Goal: Register for event/course

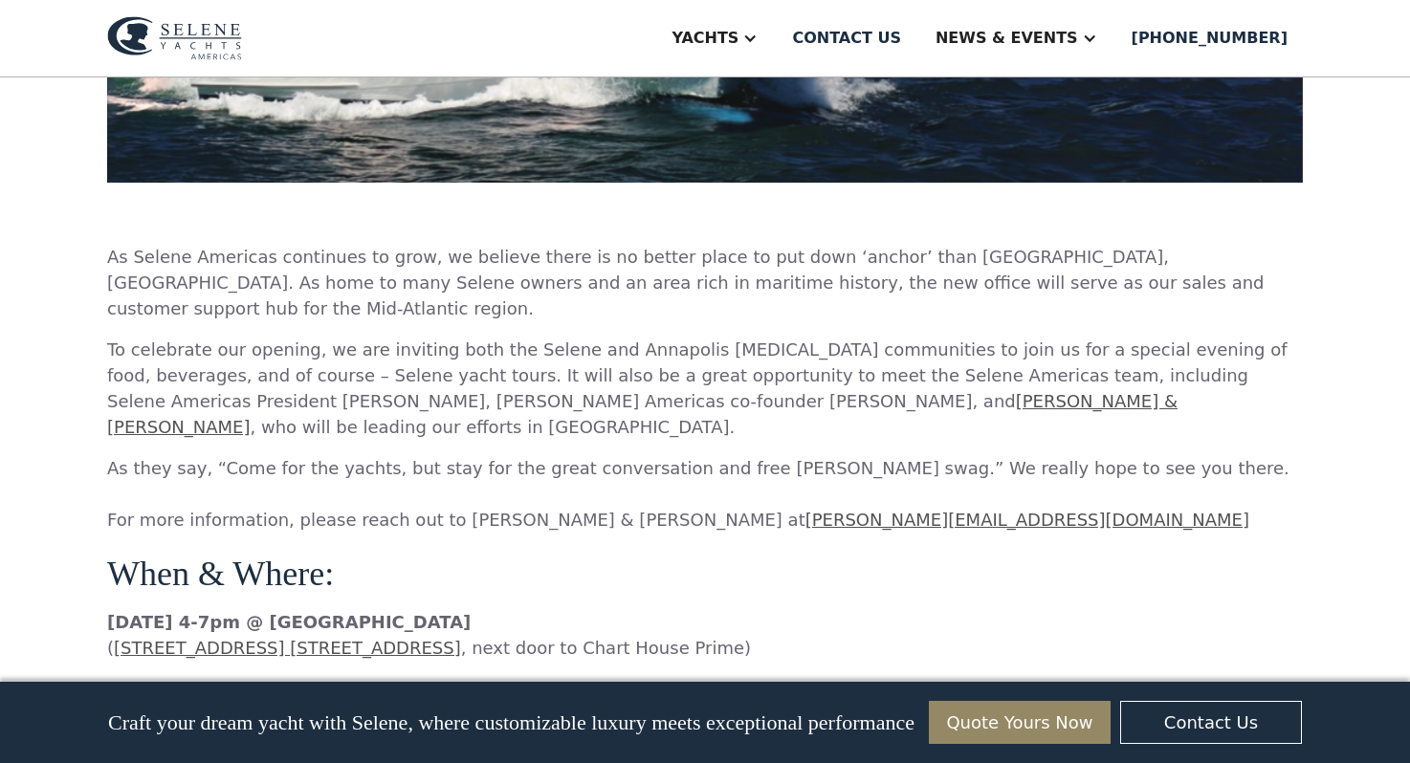
scroll to position [1117, 0]
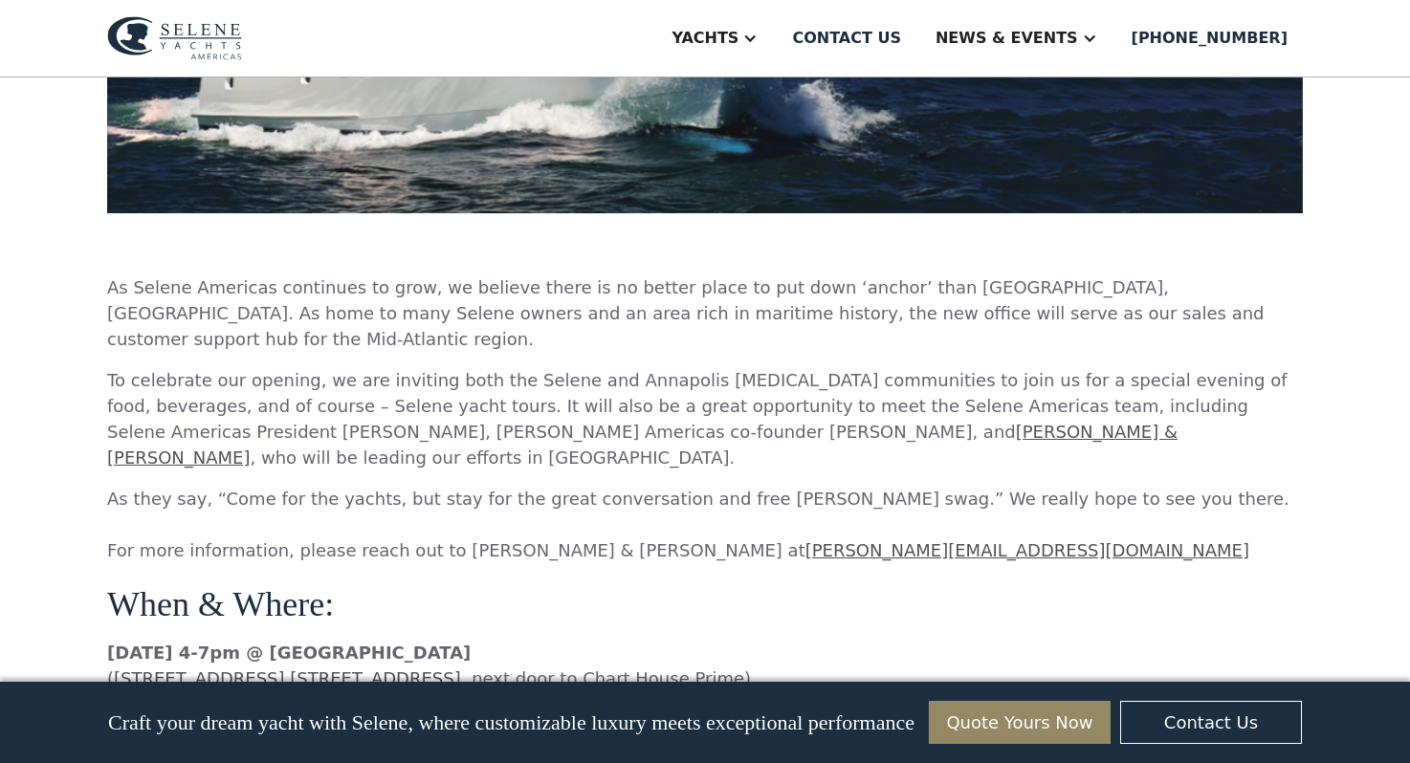
click at [565, 422] on link "[PERSON_NAME] & [PERSON_NAME]" at bounding box center [642, 445] width 1070 height 46
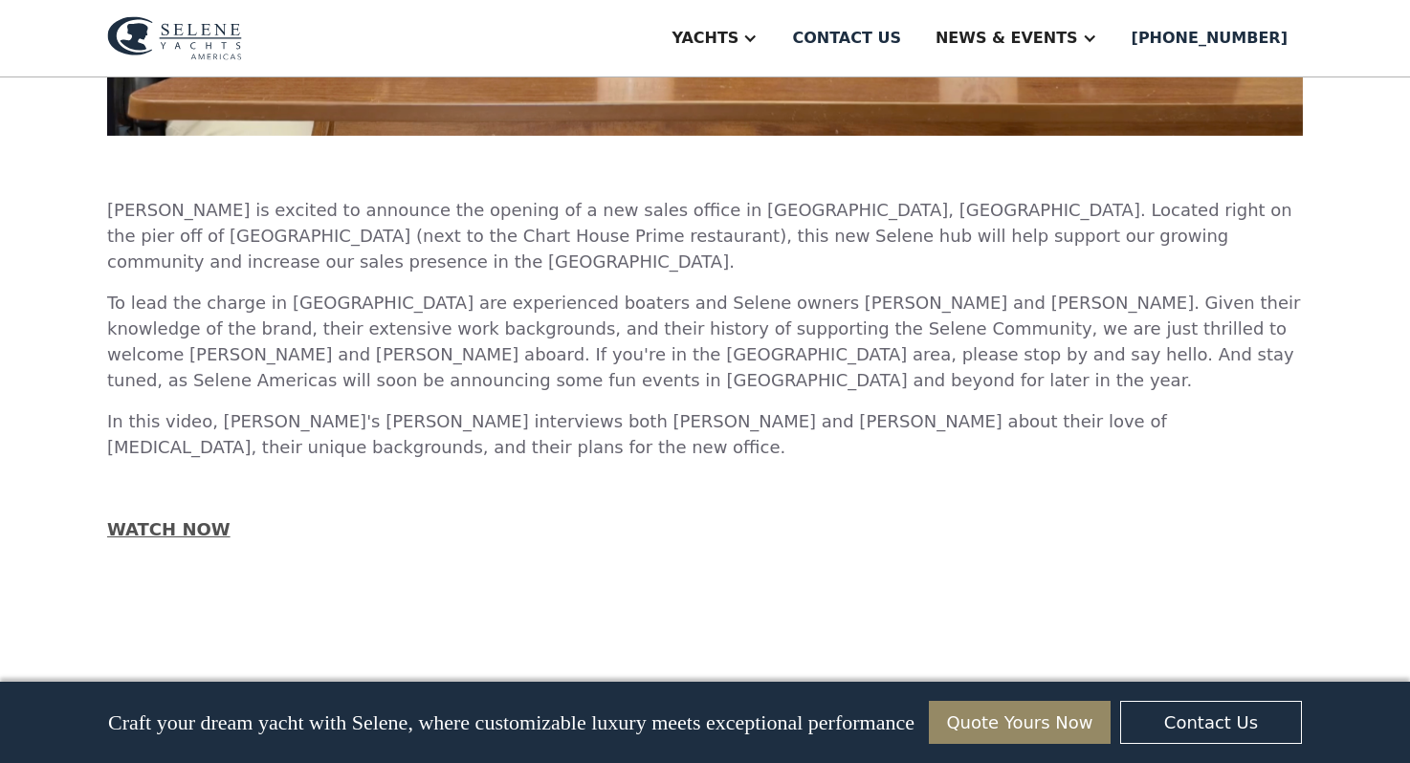
scroll to position [1301, 0]
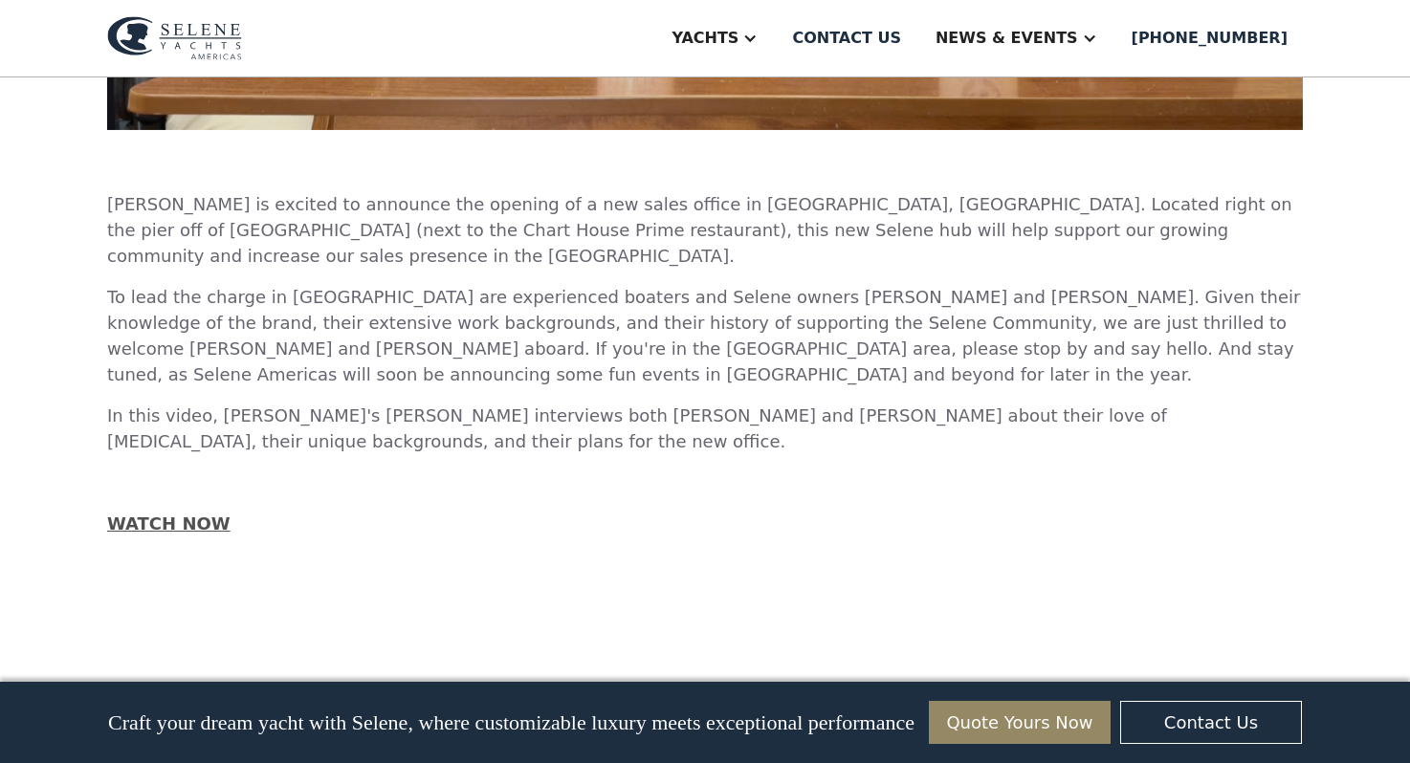
click at [180, 514] on strong "WATCH NOW" at bounding box center [168, 524] width 123 height 20
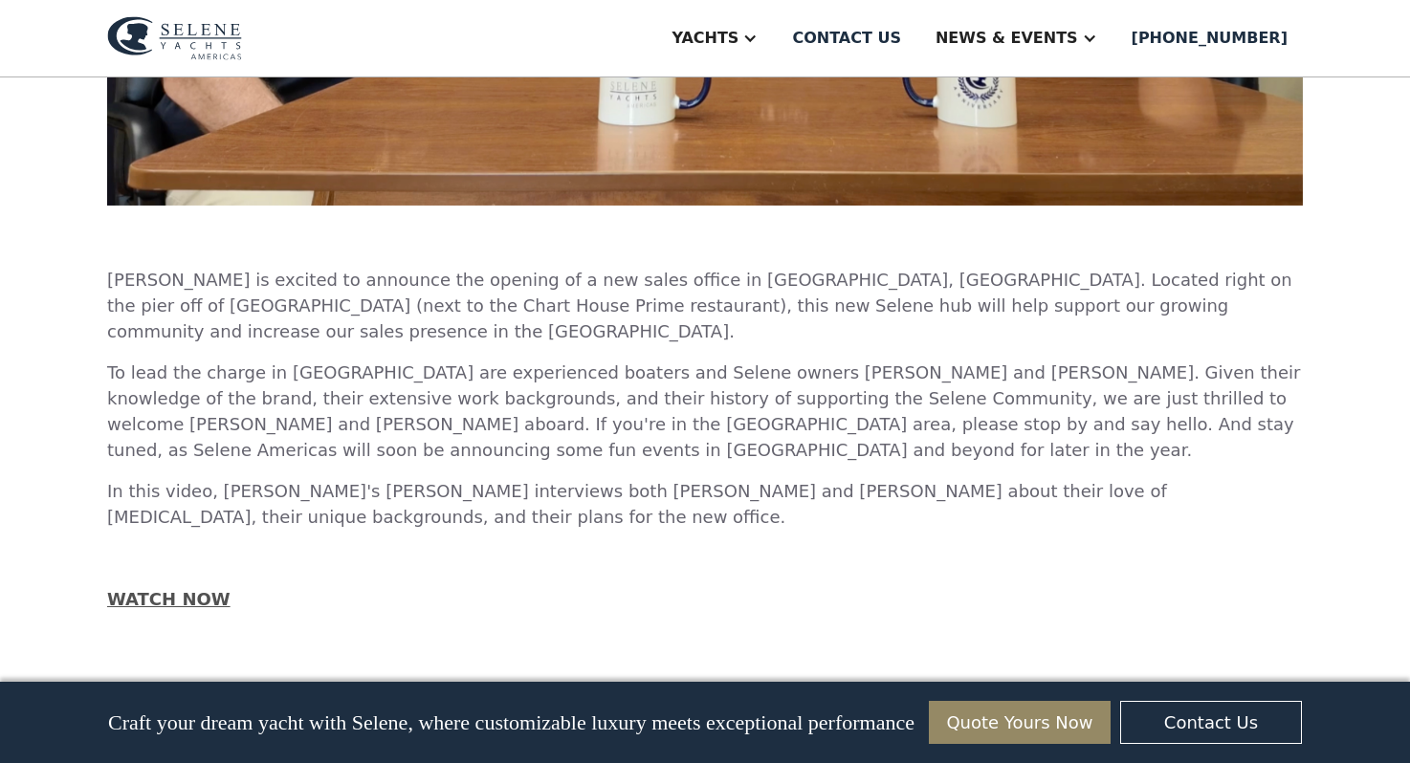
scroll to position [1228, 0]
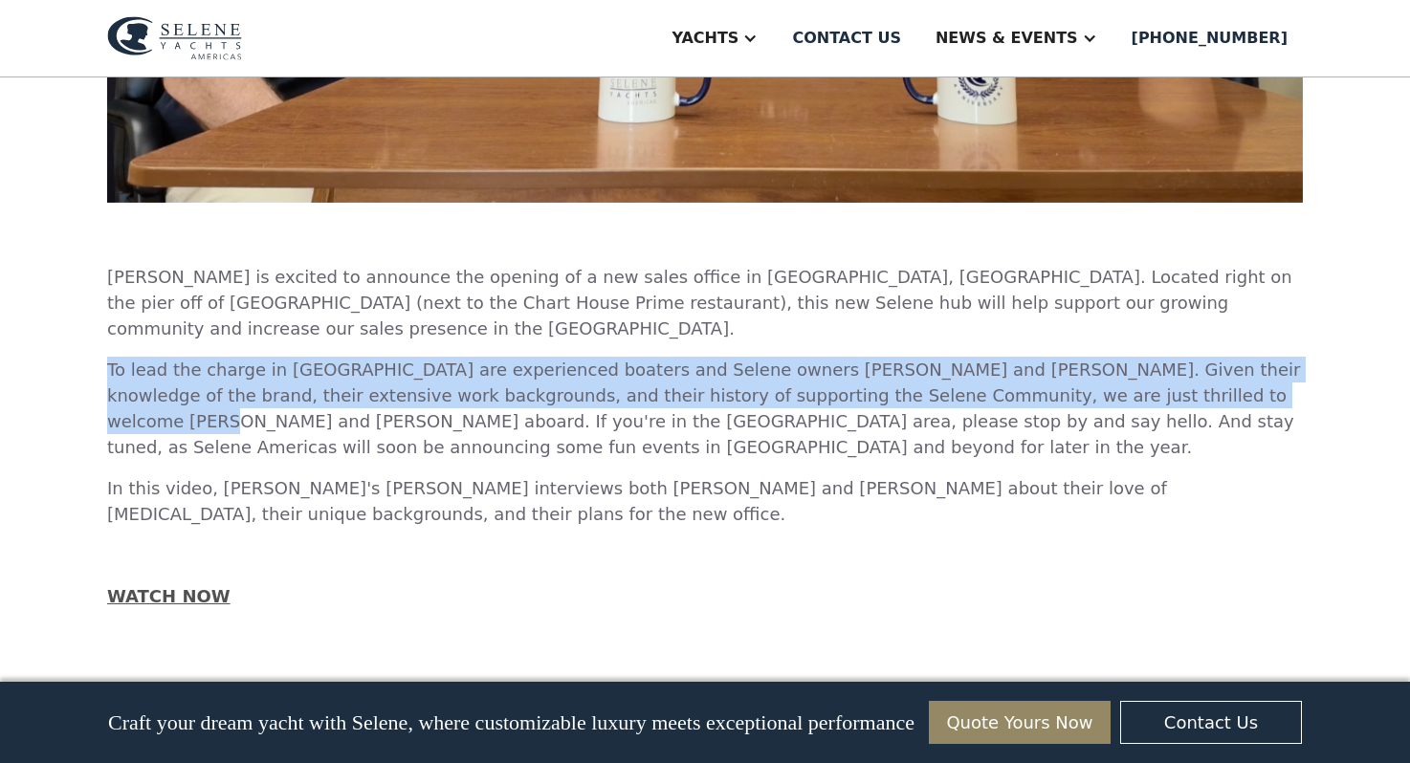
drag, startPoint x: 1089, startPoint y: 222, endPoint x: 103, endPoint y: 195, distance: 985.6
click at [103, 195] on div "Selene Americas Annapolis, MD Office is Opening! And welcome aboard Joe & Corri…" at bounding box center [705, 331] width 1410 height 2965
copy p "To lead the charge in Annapolis are experienced boaters and Selene owners Corri…"
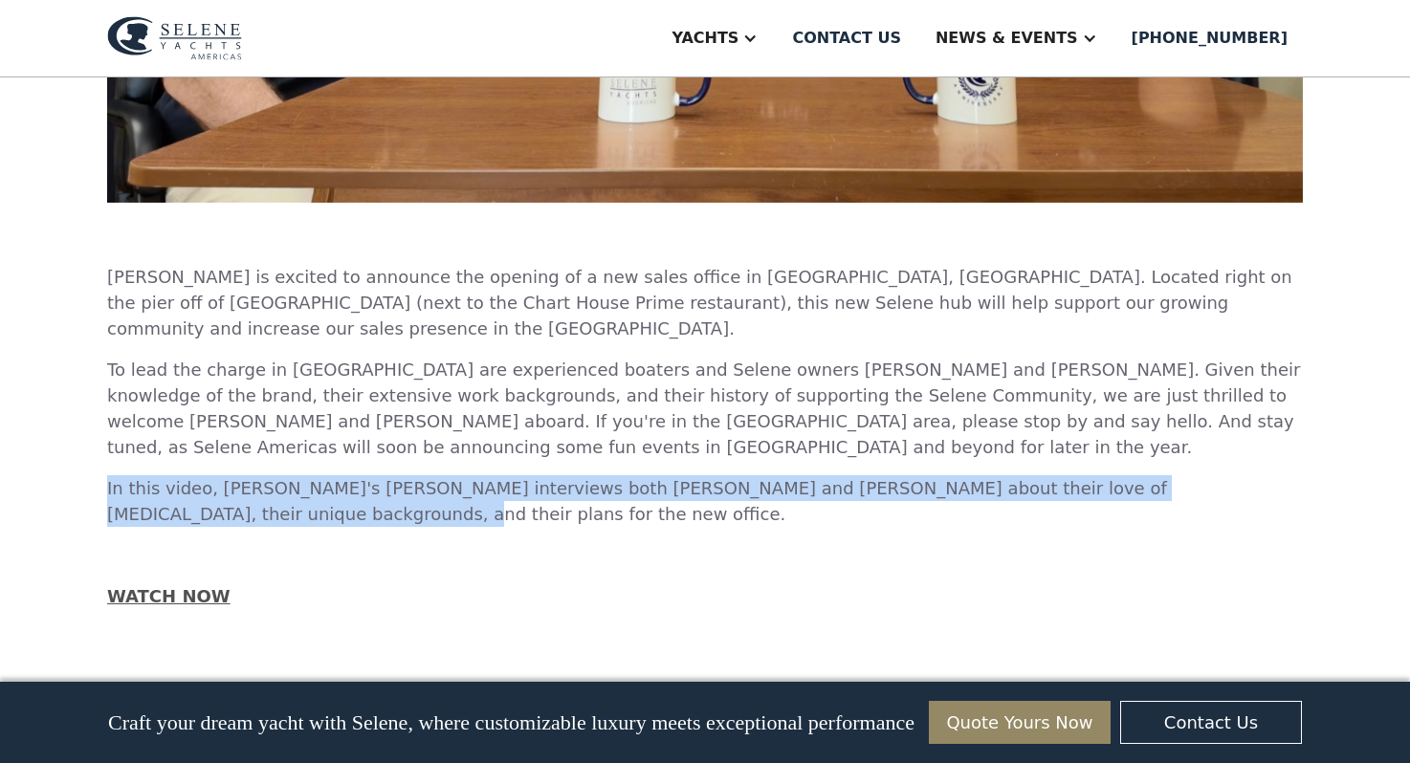
drag, startPoint x: 1270, startPoint y: 313, endPoint x: 105, endPoint y: 319, distance: 1165.1
click at [105, 319] on div "Selene Americas Annapolis, MD Office is Opening! And welcome aboard Joe & Corri…" at bounding box center [705, 331] width 1410 height 2965
copy p "In this video, Selene's Paul Cifka interviews both Corrin and Joe about their l…"
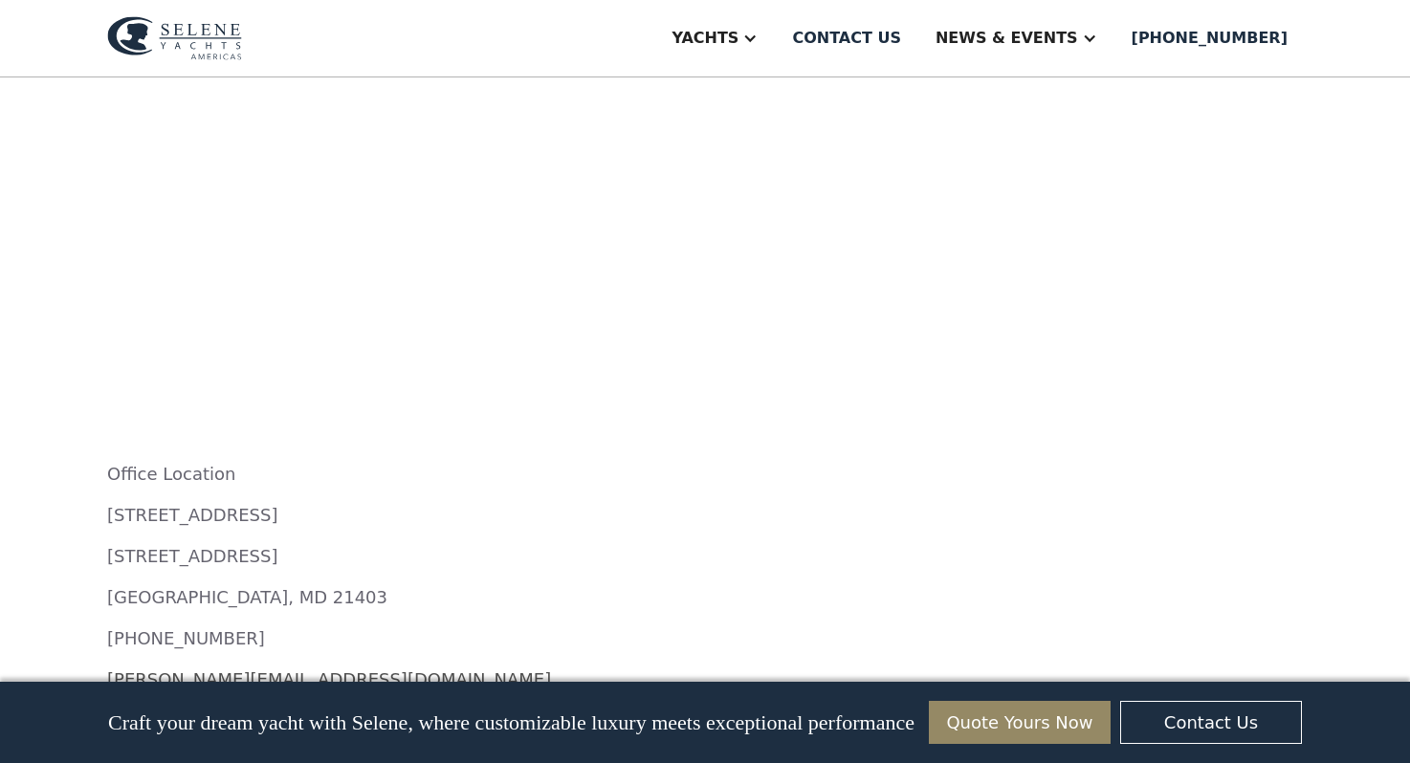
scroll to position [2203, 0]
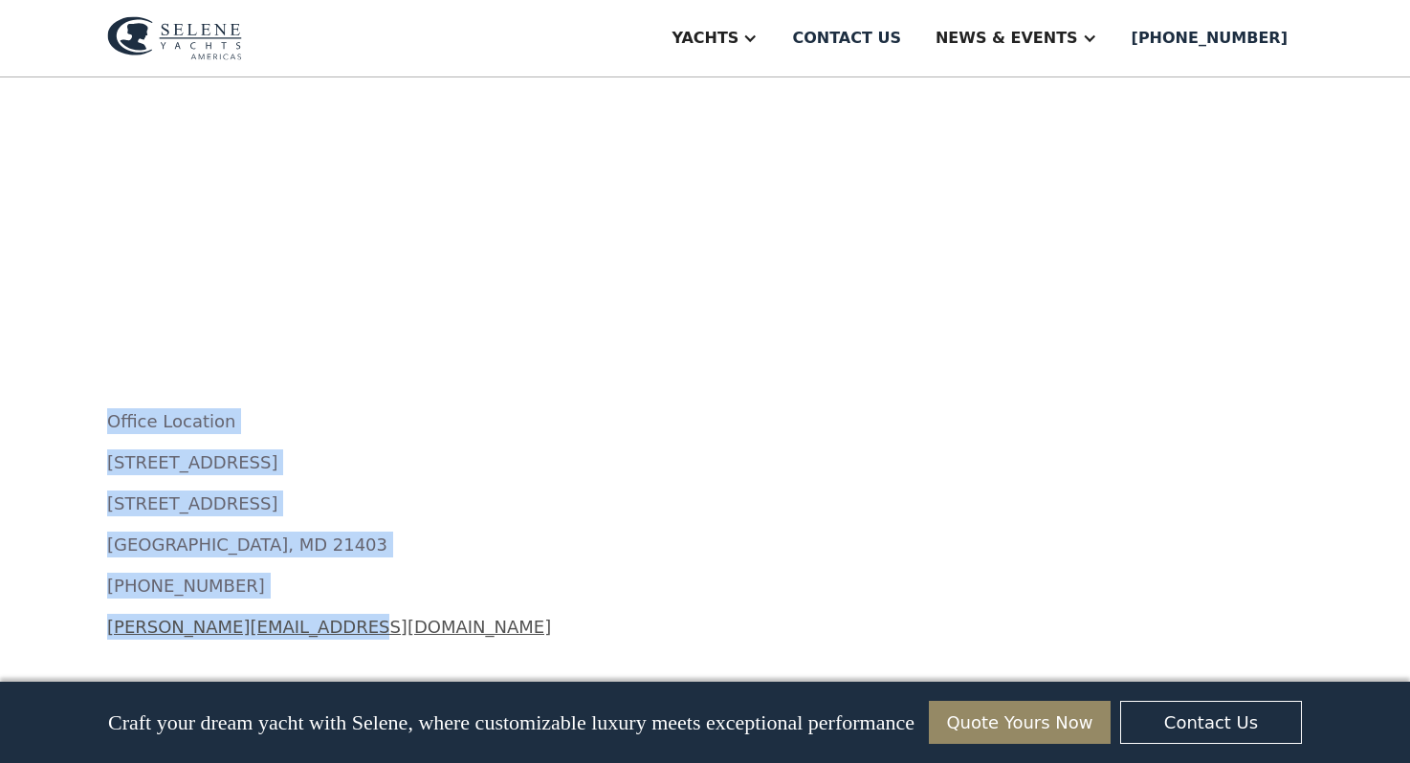
drag, startPoint x: 355, startPoint y: 429, endPoint x: 100, endPoint y: 226, distance: 326.0
copy div "Office Location 222 Severn Avenue Building 7, Suite 19 Annapolis, MD 21403 (443…"
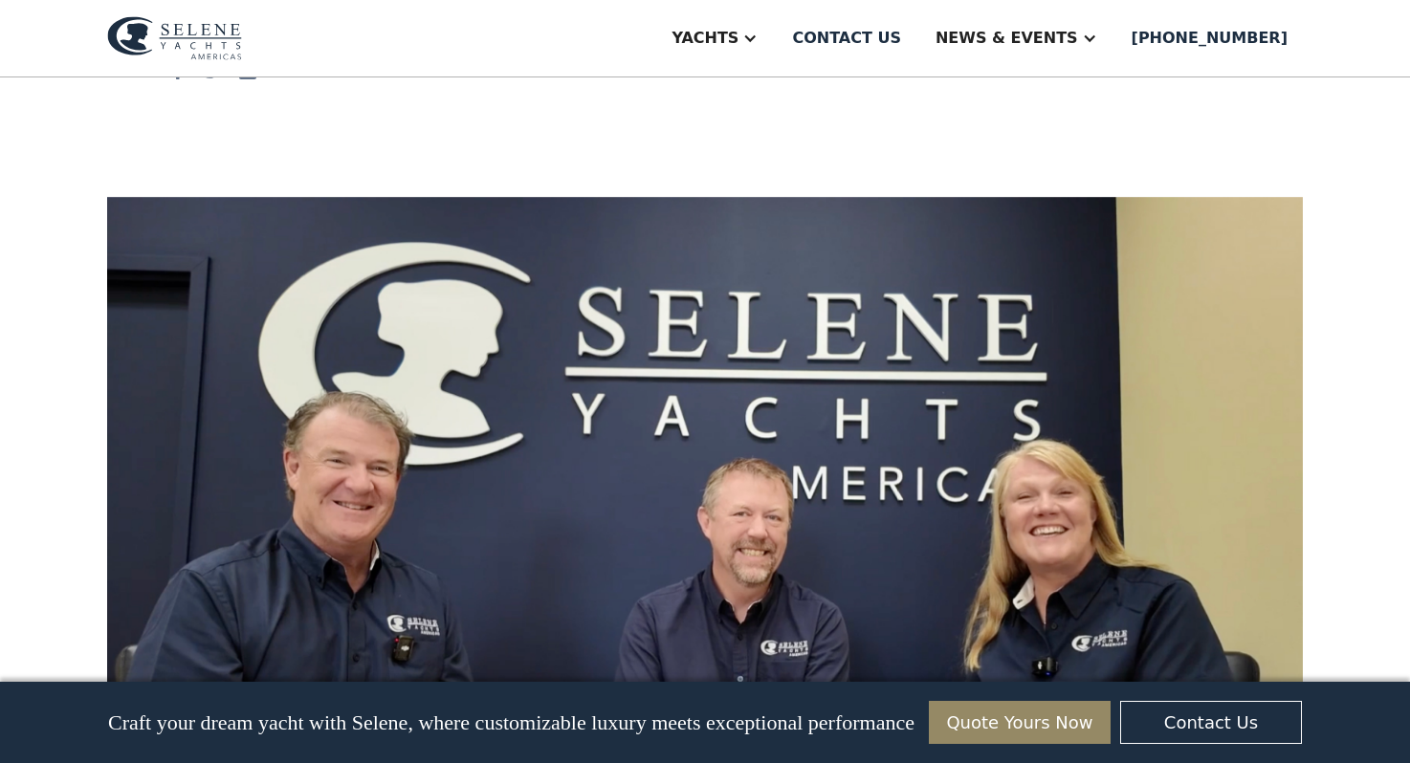
scroll to position [0, 0]
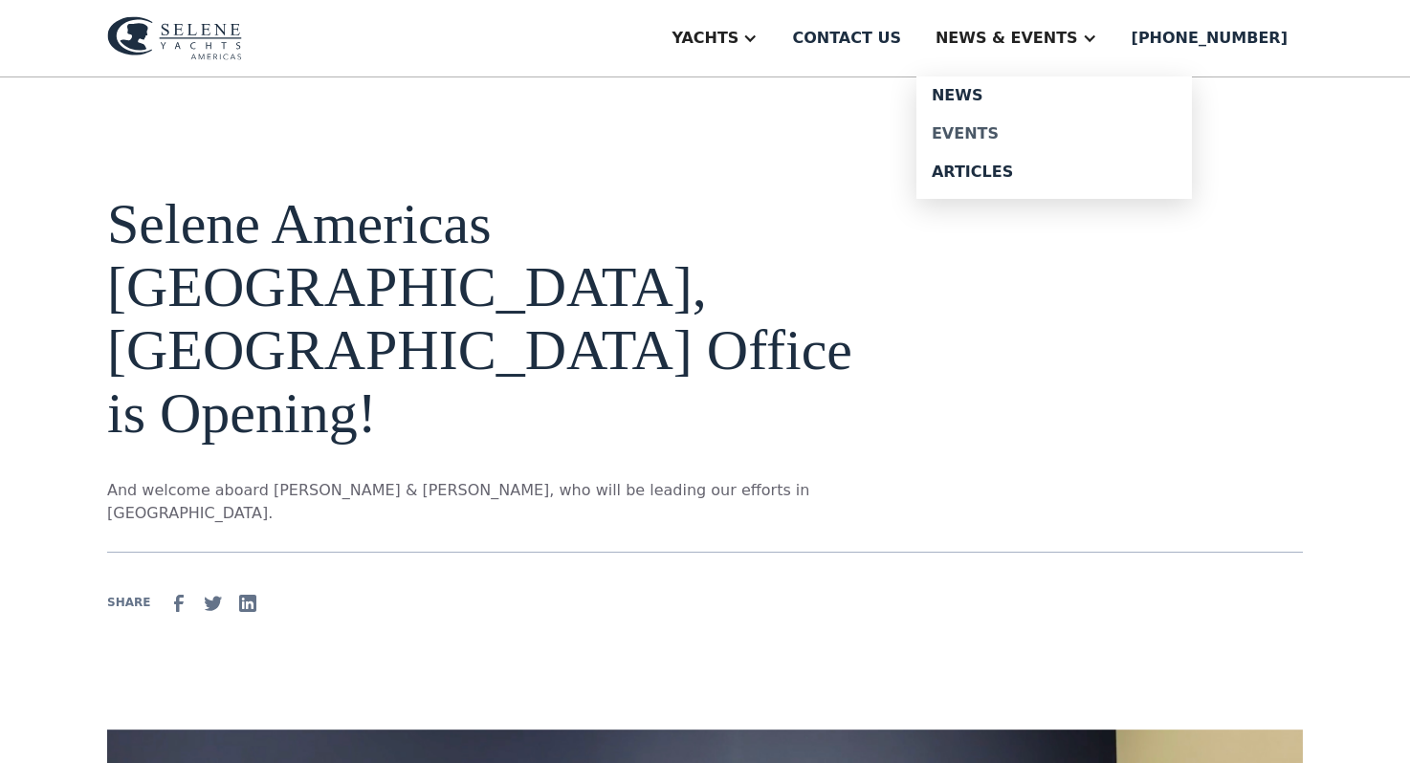
click at [1033, 132] on div "Events" at bounding box center [1054, 133] width 245 height 15
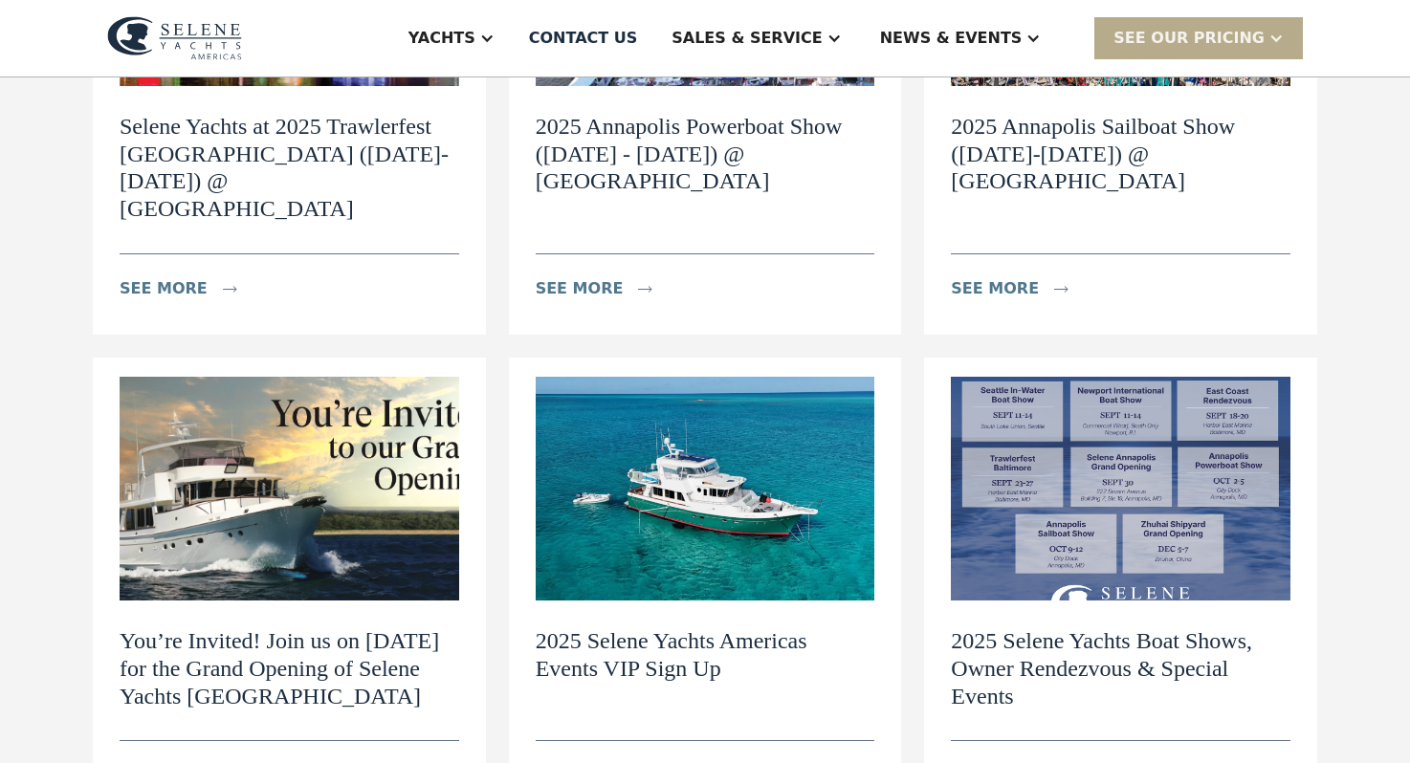
scroll to position [497, 0]
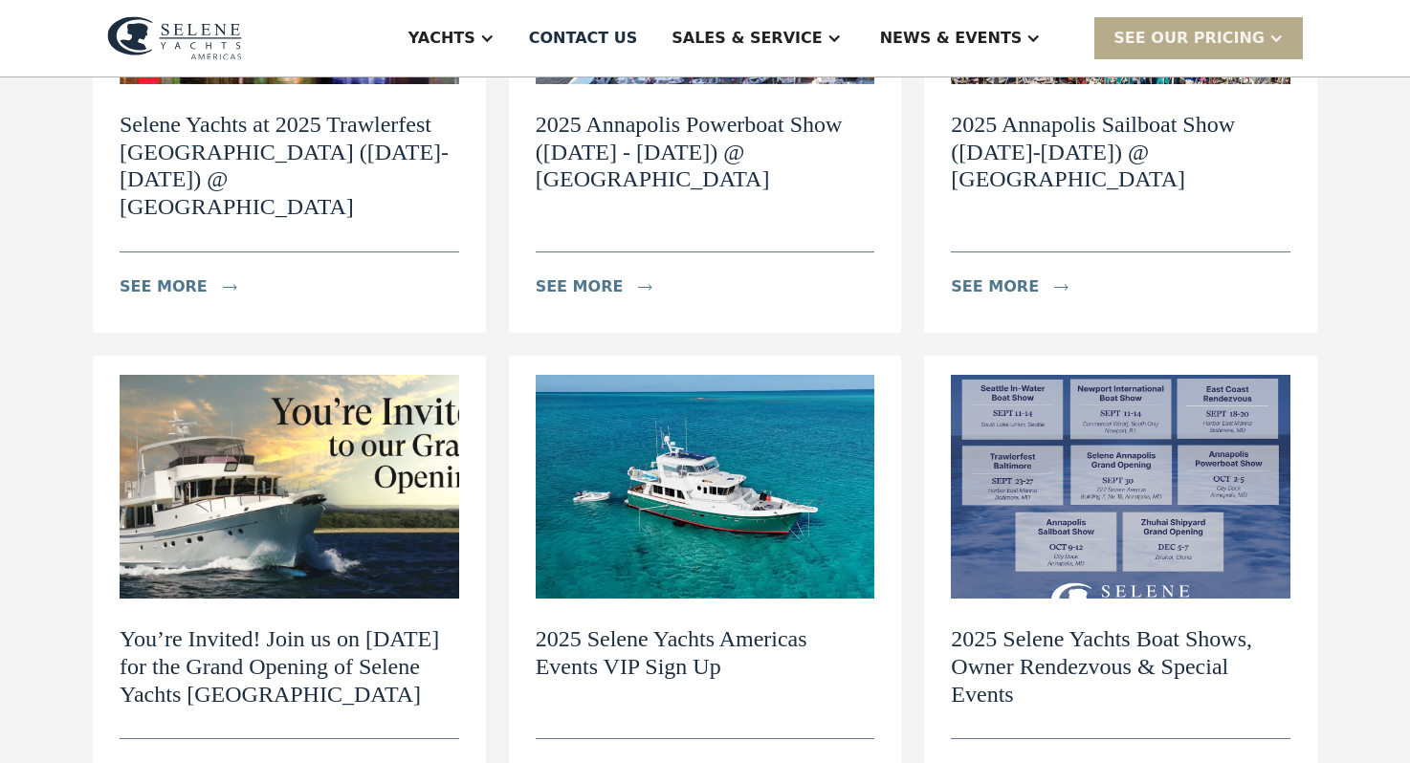
click at [677, 626] on h2 "2025 Selene Yachts Americas Events VIP Sign Up" at bounding box center [706, 653] width 340 height 55
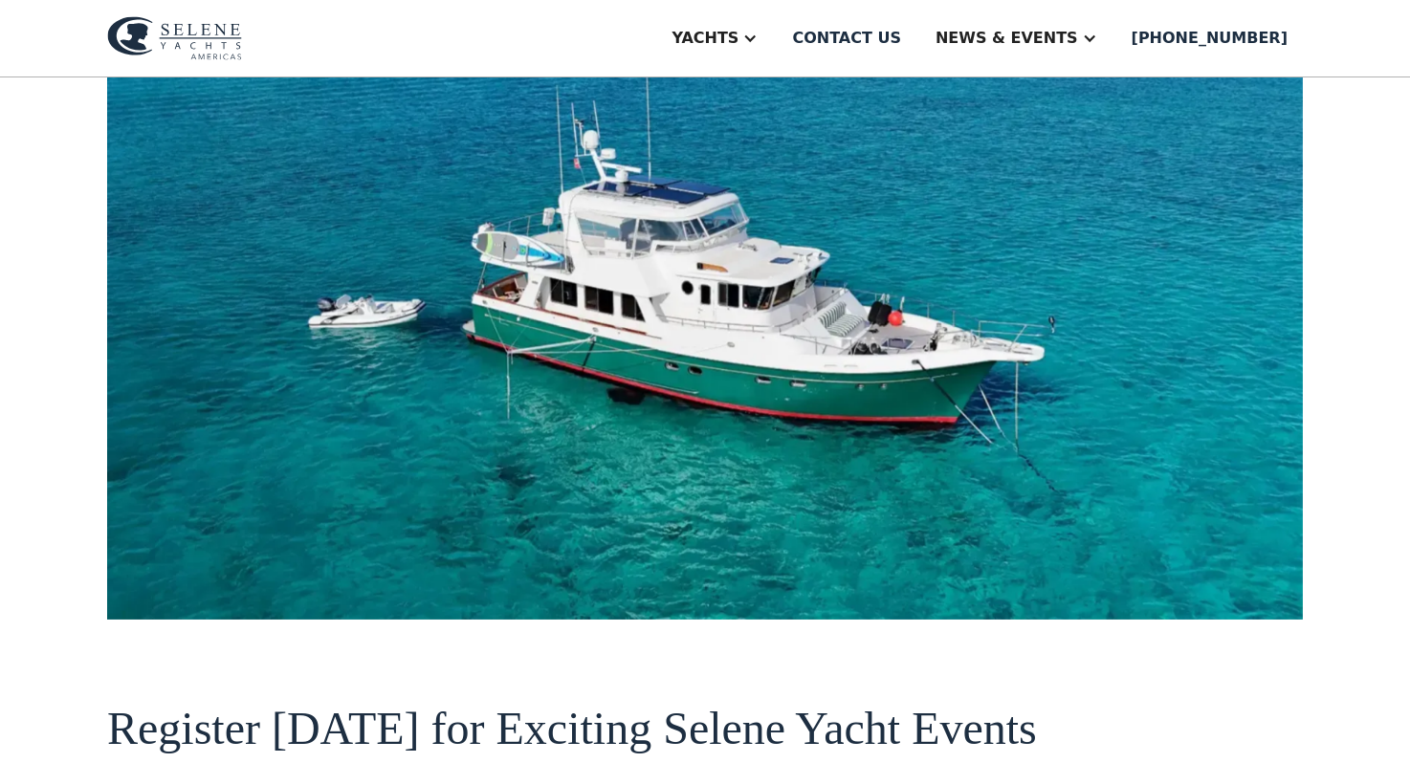
scroll to position [651, 0]
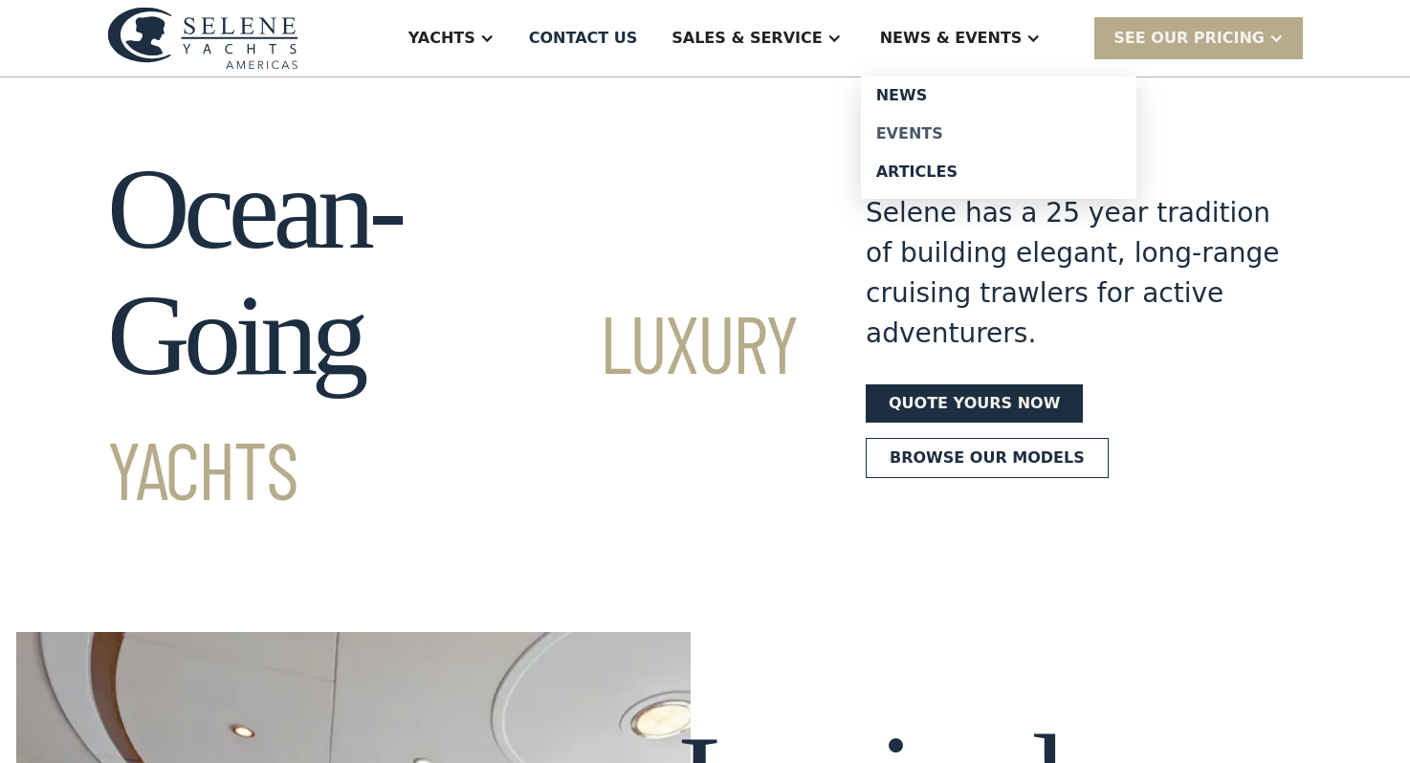
click at [951, 132] on div "Events" at bounding box center [998, 133] width 245 height 15
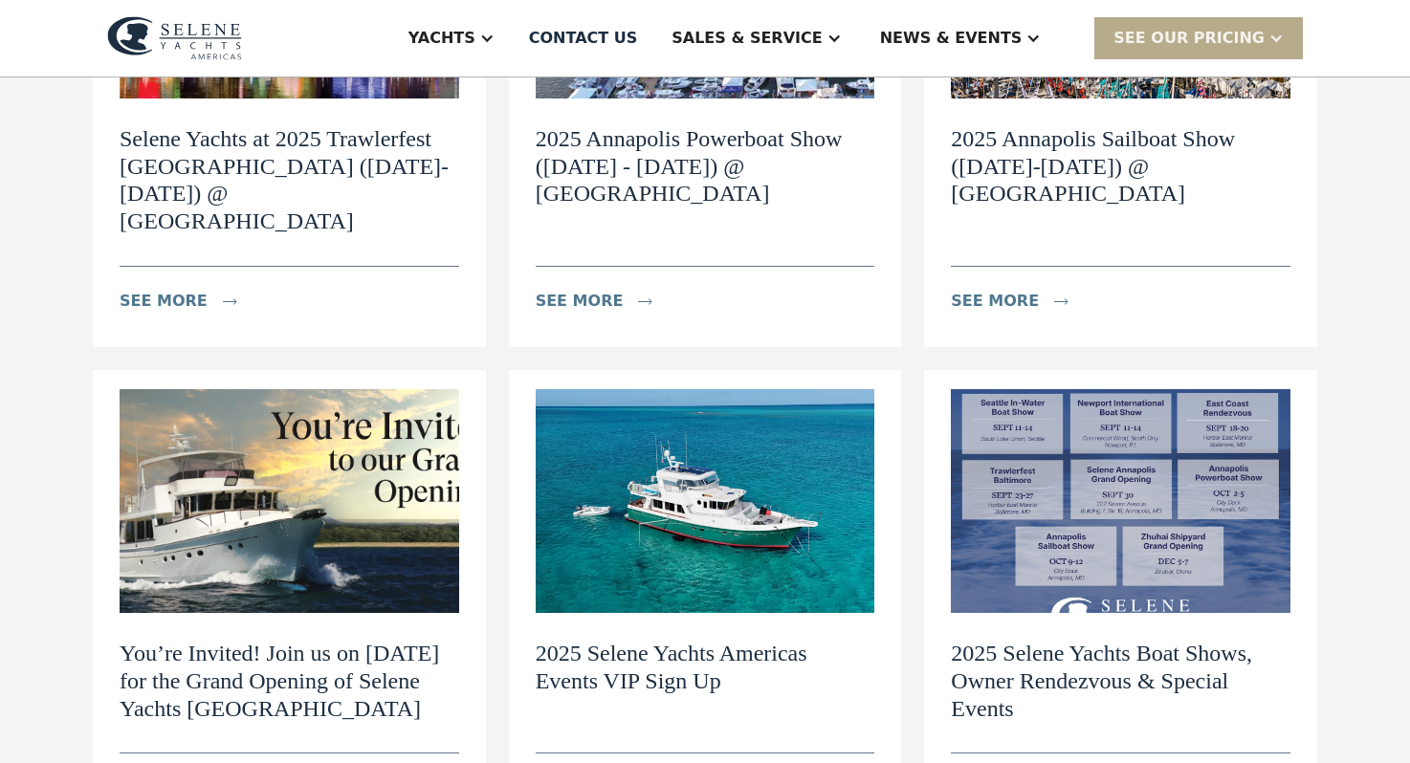
scroll to position [482, 0]
